Goal: Entertainment & Leisure: Consume media (video, audio)

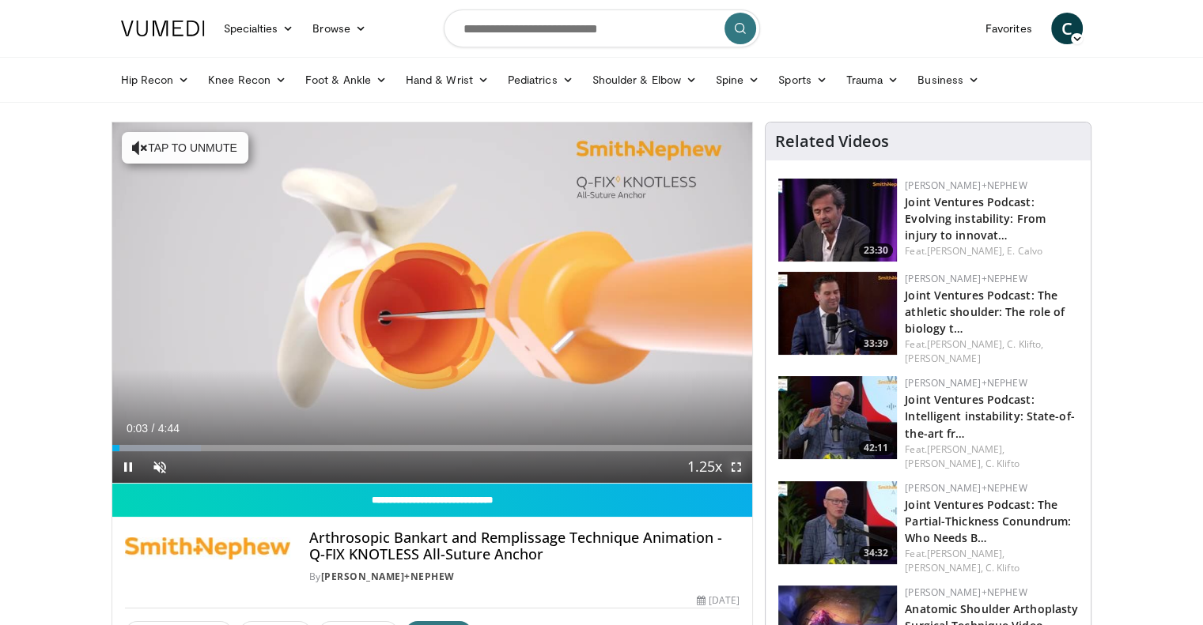
click at [738, 467] on span "Video Player" at bounding box center [736, 468] width 32 height 32
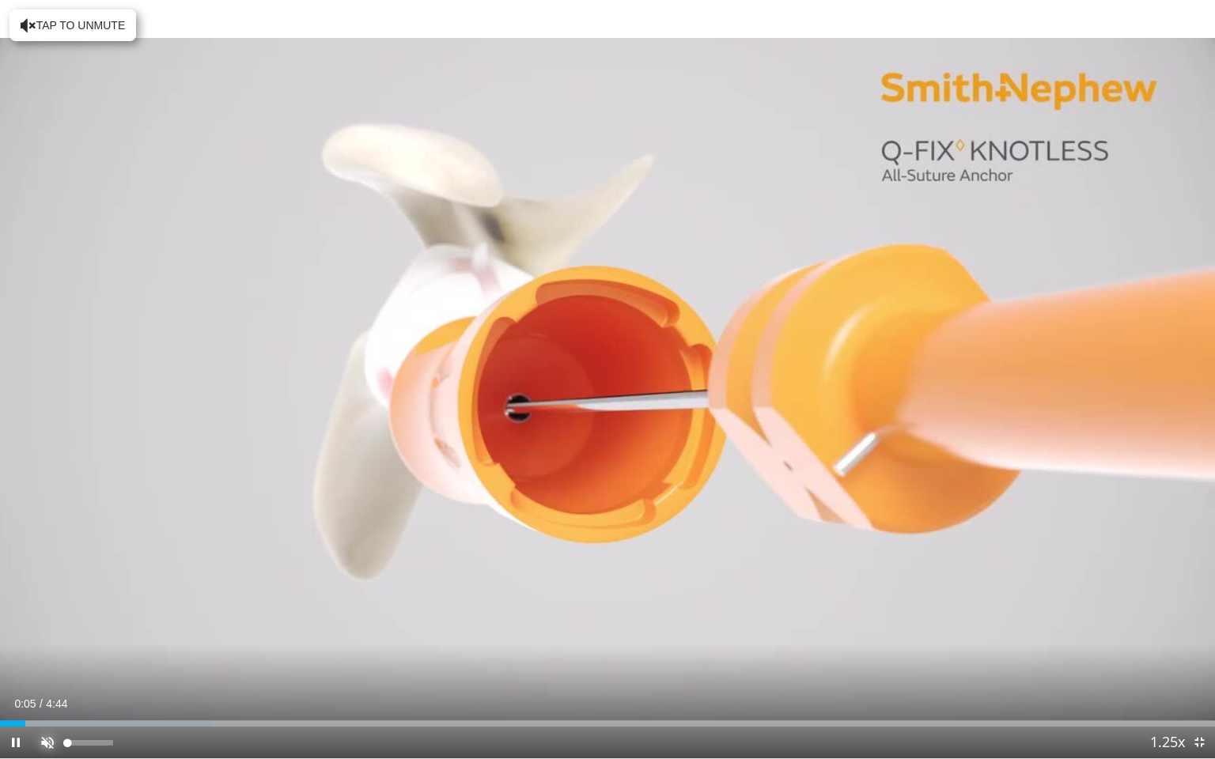
click at [54, 625] on span "Video Player" at bounding box center [48, 743] width 32 height 32
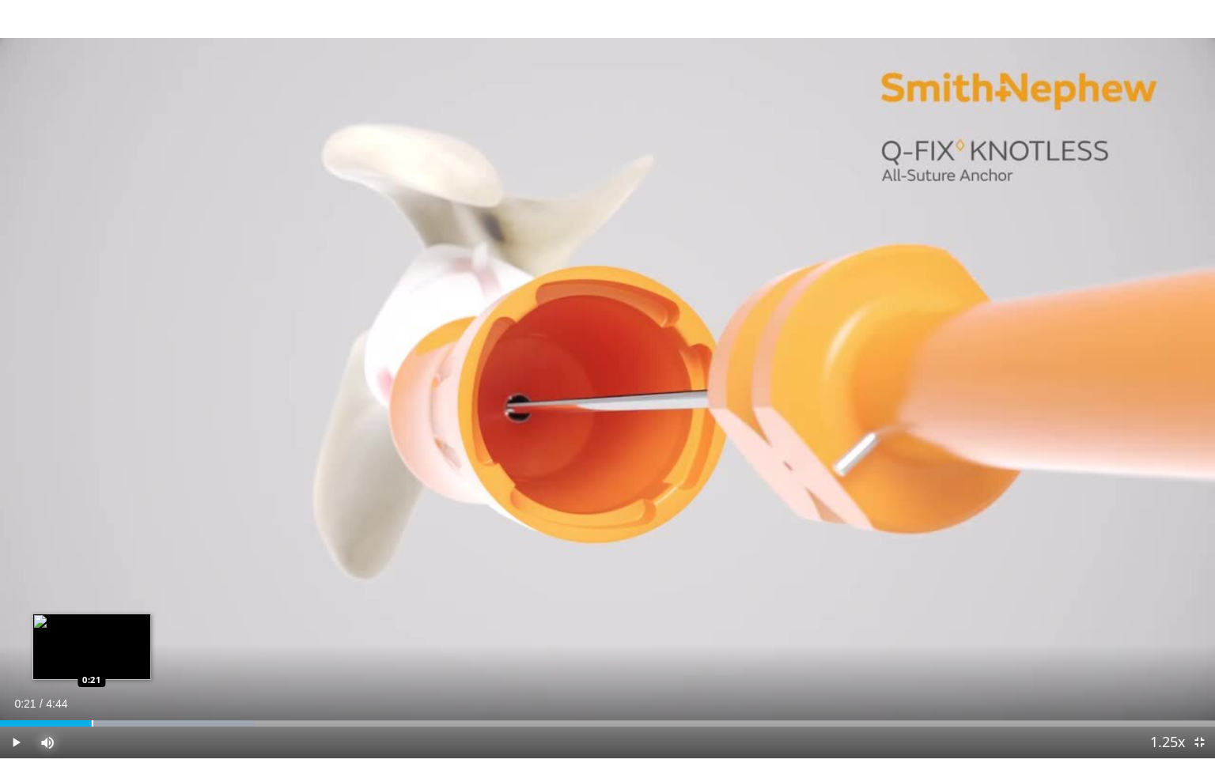
click at [91, 625] on div "Loaded : 20.87% 0:21 0:21" at bounding box center [607, 719] width 1215 height 15
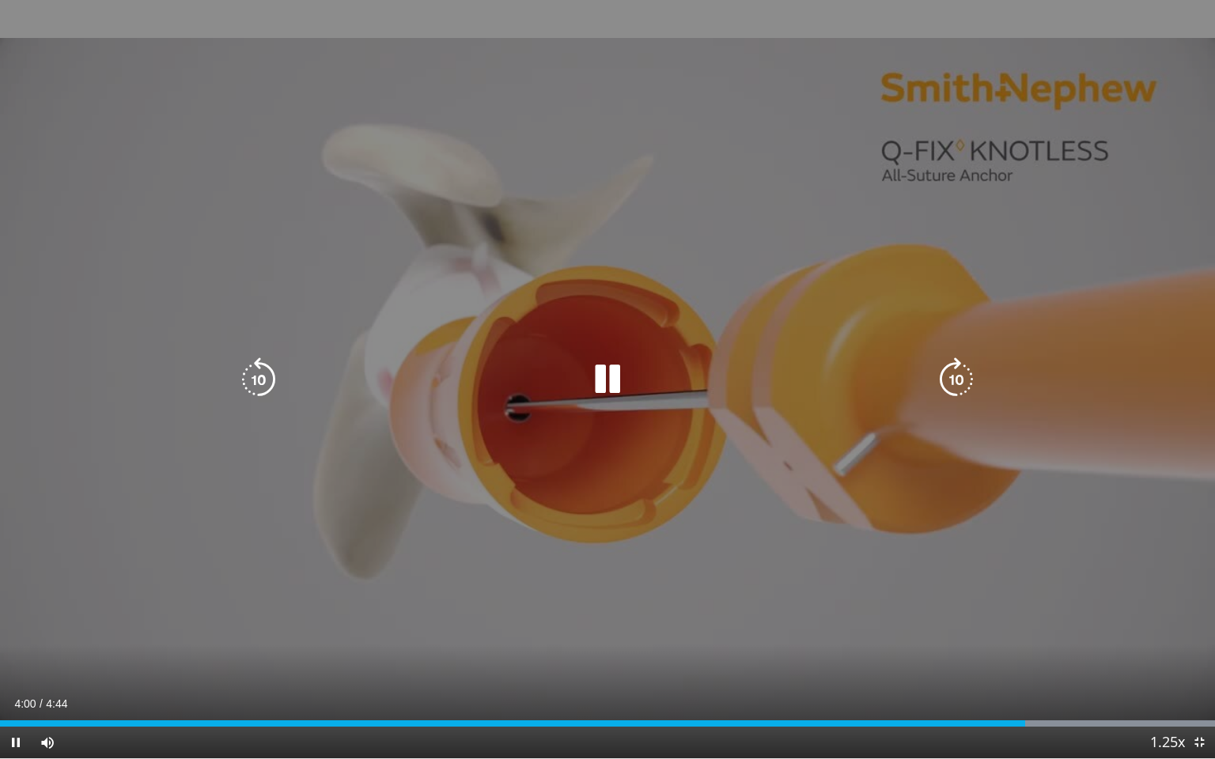
click at [971, 375] on icon "Video Player" at bounding box center [956, 379] width 44 height 44
click at [969, 374] on icon "Video Player" at bounding box center [956, 379] width 44 height 44
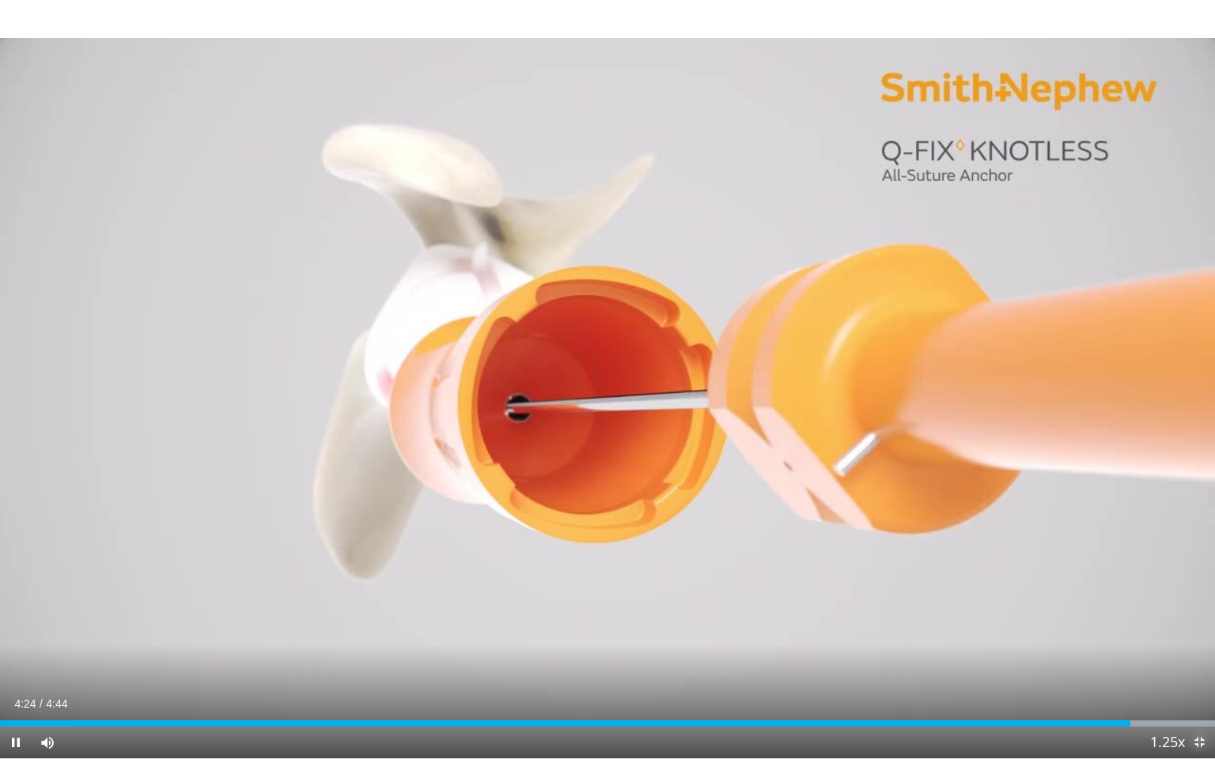
click at [1200, 625] on span "Video Player" at bounding box center [1199, 743] width 32 height 32
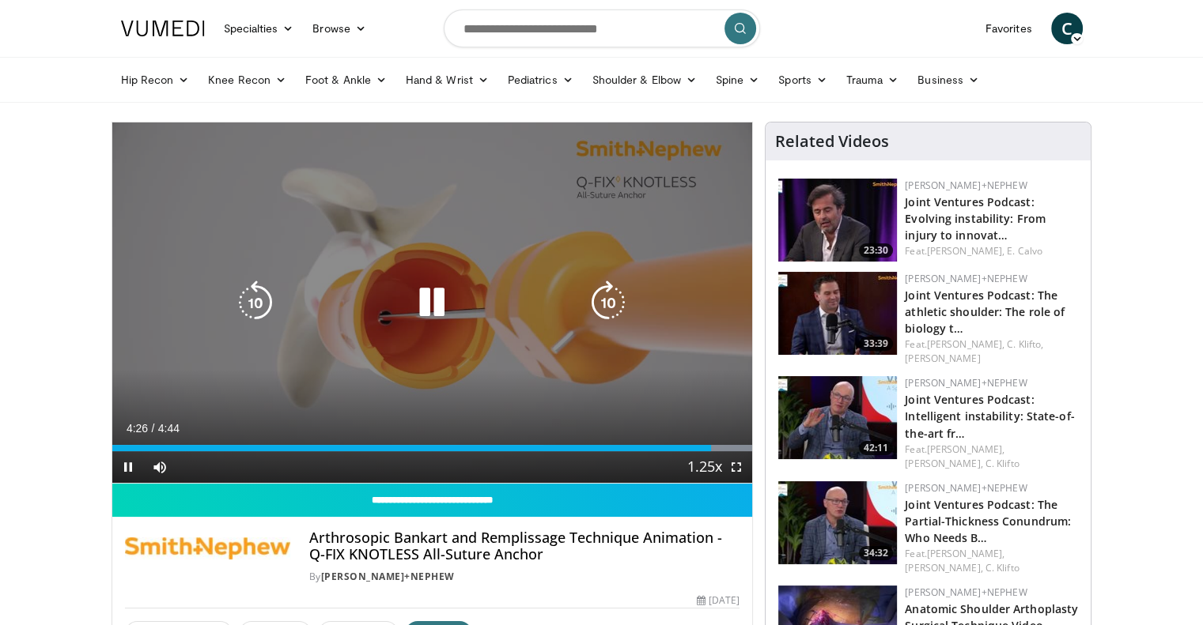
click at [436, 299] on icon "Video Player" at bounding box center [432, 303] width 44 height 44
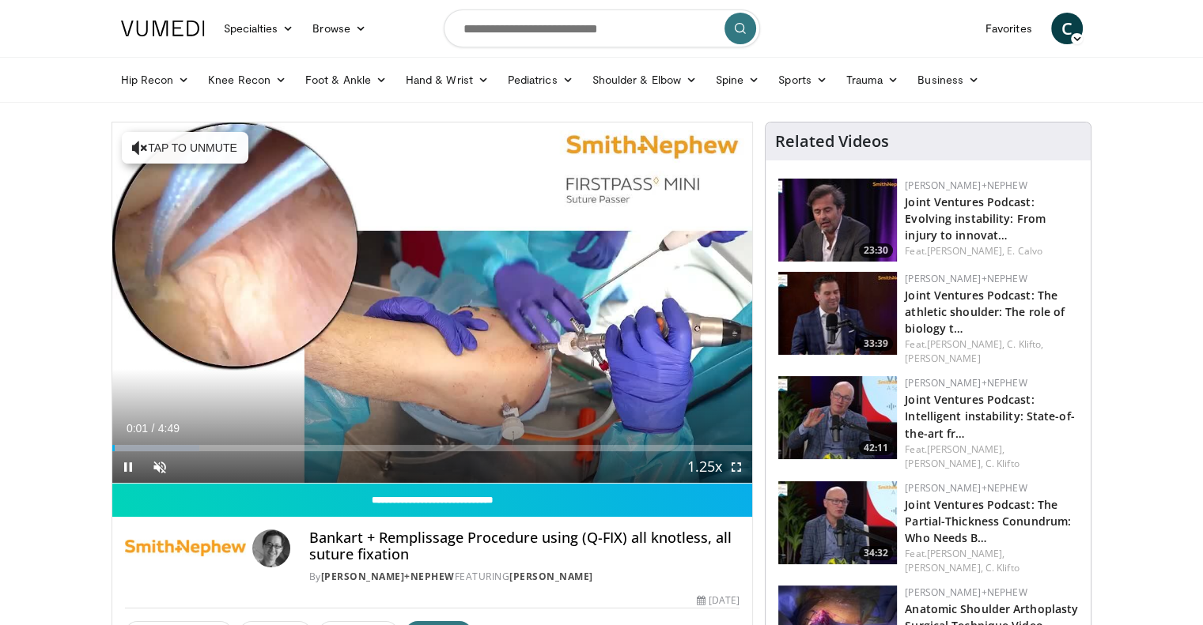
click at [735, 467] on span "Video Player" at bounding box center [736, 468] width 32 height 32
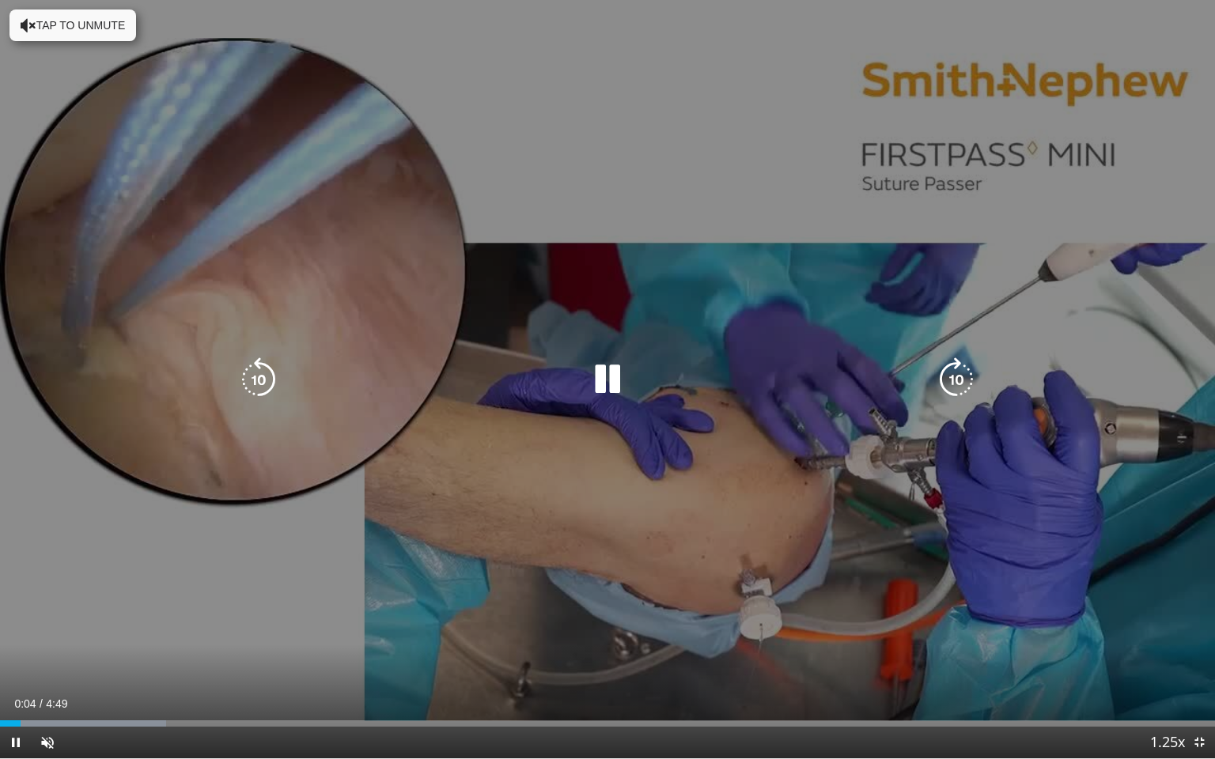
click at [959, 395] on icon "Video Player" at bounding box center [956, 379] width 44 height 44
click at [756, 550] on div "10 seconds Tap to unmute" at bounding box center [607, 379] width 1215 height 758
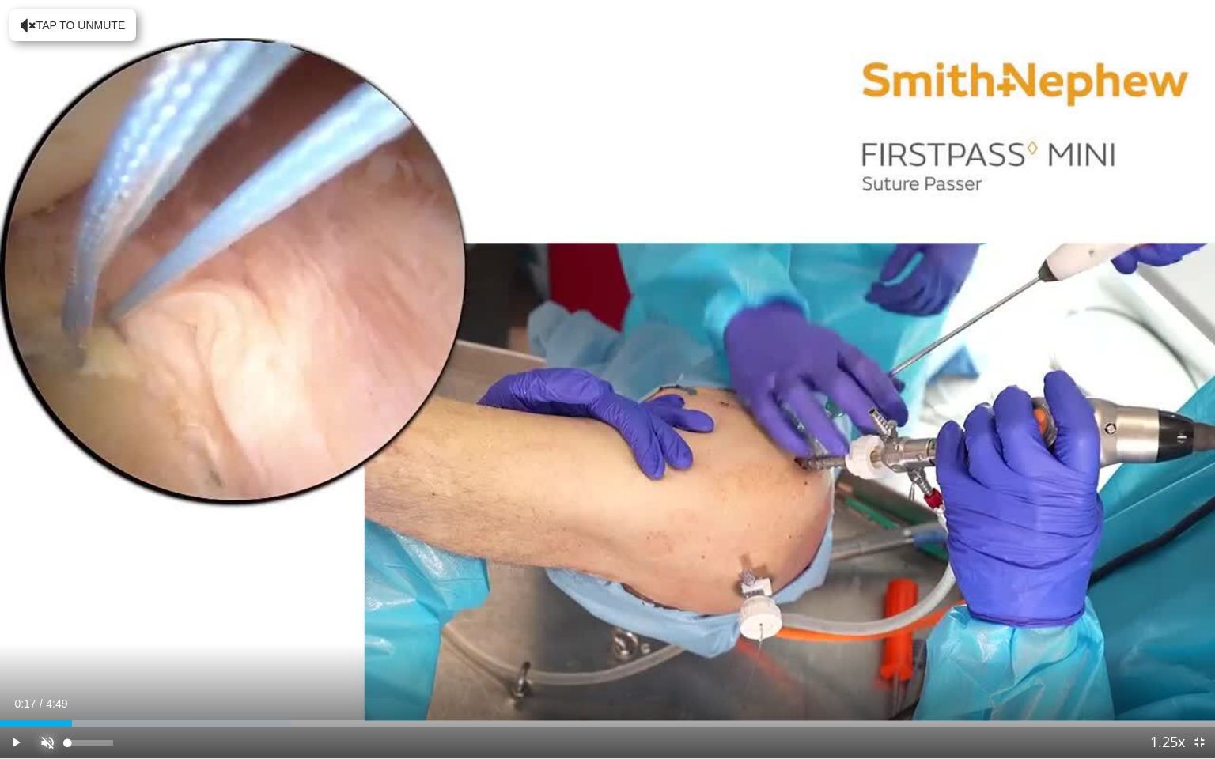
click at [47, 625] on span "Video Player" at bounding box center [48, 743] width 32 height 32
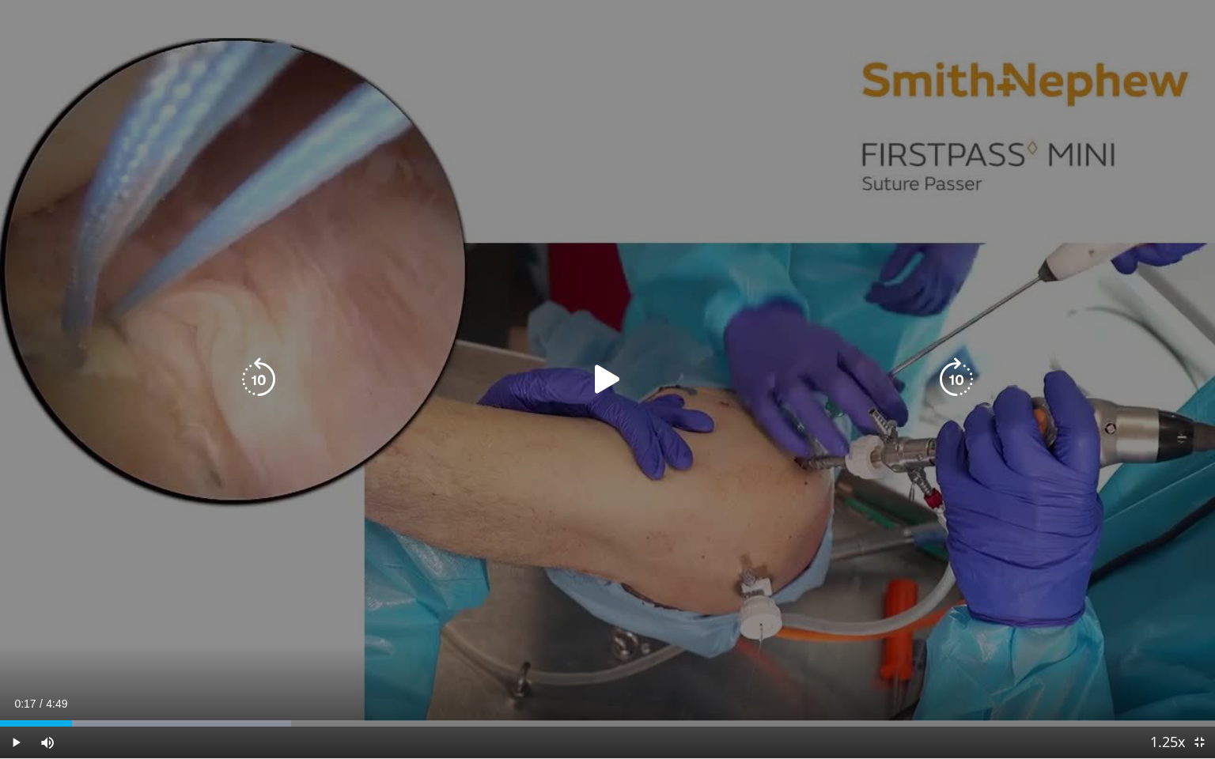
click at [607, 373] on icon "Video Player" at bounding box center [607, 379] width 44 height 44
click at [998, 448] on div "10 seconds Tap to unmute" at bounding box center [607, 379] width 1215 height 758
click at [944, 455] on div "10 seconds Tap to unmute" at bounding box center [607, 379] width 1215 height 758
click at [967, 377] on icon "Video Player" at bounding box center [956, 379] width 44 height 44
click at [949, 379] on icon "Video Player" at bounding box center [956, 379] width 44 height 44
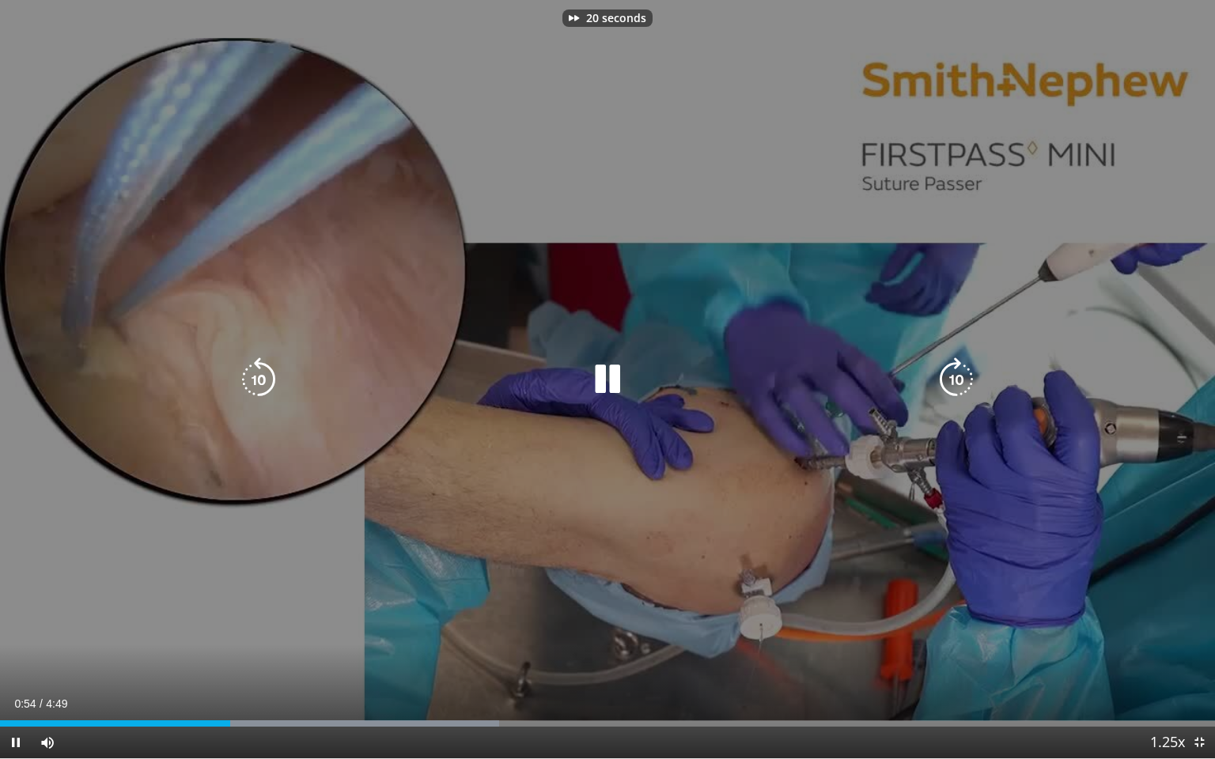
click at [947, 379] on icon "Video Player" at bounding box center [956, 379] width 44 height 44
click at [949, 379] on icon "Video Player" at bounding box center [956, 379] width 44 height 44
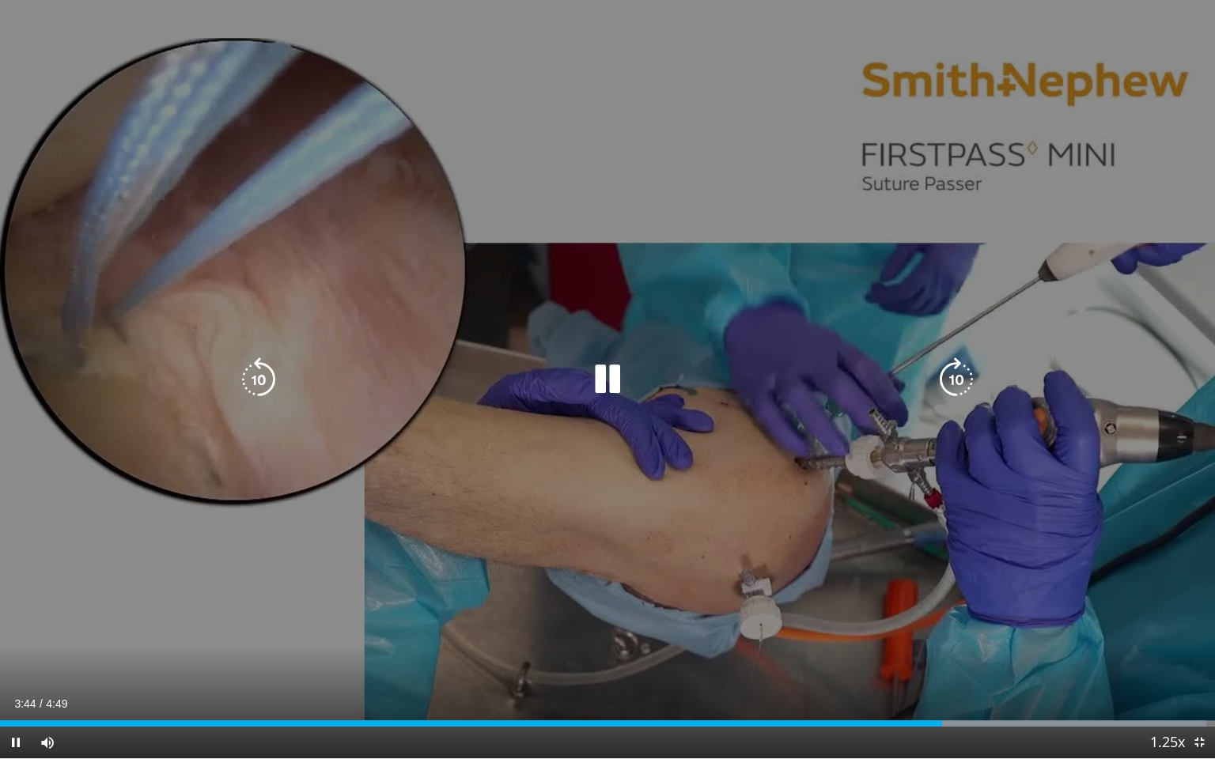
click at [602, 371] on icon "Video Player" at bounding box center [607, 379] width 44 height 44
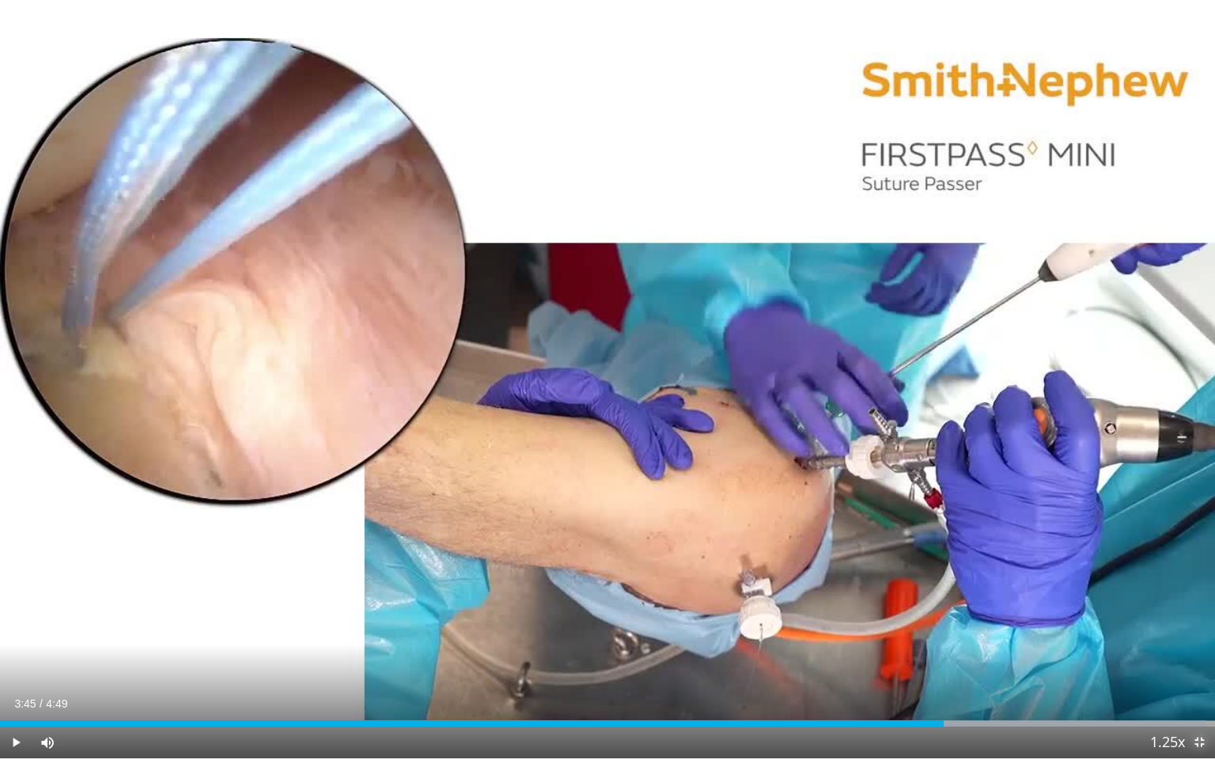
click at [1192, 625] on span "Video Player" at bounding box center [1199, 743] width 32 height 32
